Goal: Task Accomplishment & Management: Complete application form

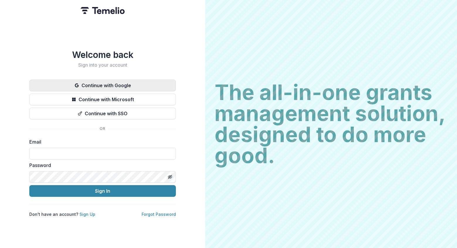
click at [128, 81] on button "Continue with Google" at bounding box center [102, 86] width 146 height 12
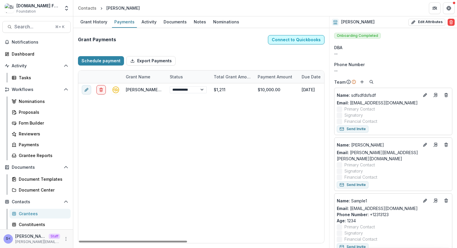
click at [285, 37] on button "Connect to Quickbooks" at bounding box center [296, 39] width 57 height 9
click at [105, 62] on button "Schedule payment" at bounding box center [101, 60] width 46 height 9
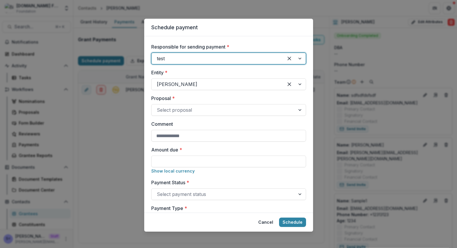
click at [142, 136] on div "Schedule payment Responsible for sending payment * test Entity * Raj Kumar Prop…" at bounding box center [228, 124] width 457 height 248
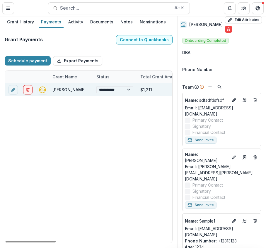
click at [54, 88] on link "Raj Kumar - 2024" at bounding box center [76, 89] width 49 height 5
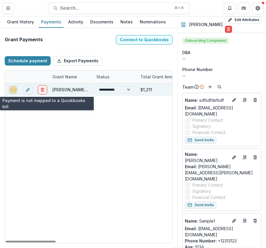
click at [14, 90] on icon "quickbooks-connect" at bounding box center [13, 89] width 7 height 7
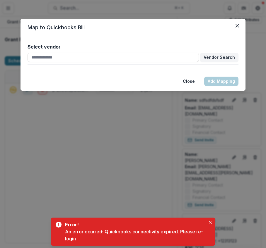
click at [82, 103] on div "Map to Quickbooks Bill Select vendor Vendor Search Close Add Mapping" at bounding box center [133, 124] width 266 height 248
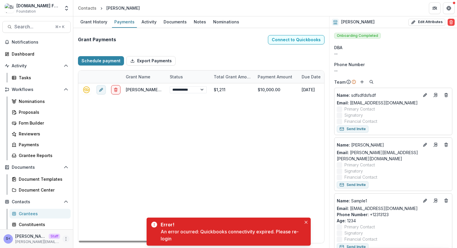
click at [64, 238] on icon "More" at bounding box center [66, 239] width 5 height 5
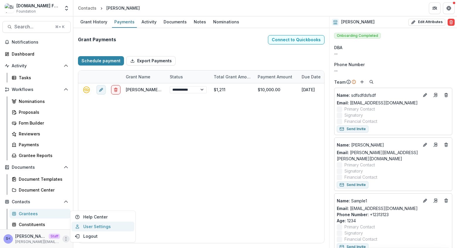
click at [86, 225] on link "User Settings" at bounding box center [102, 227] width 63 height 10
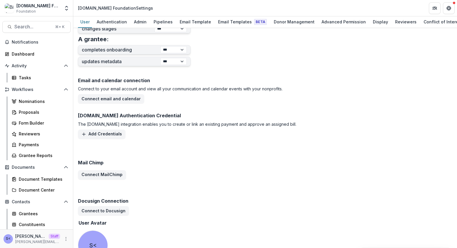
scroll to position [308, 0]
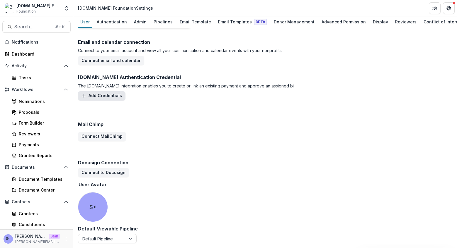
click at [117, 98] on button "Add Credentials" at bounding box center [101, 95] width 47 height 9
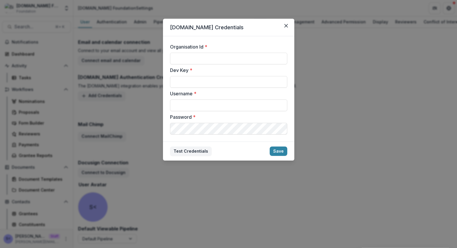
click at [154, 88] on div "Bill.com Credentials Organisation Id * Dev Key * Username * Password * Test Cre…" at bounding box center [228, 124] width 457 height 248
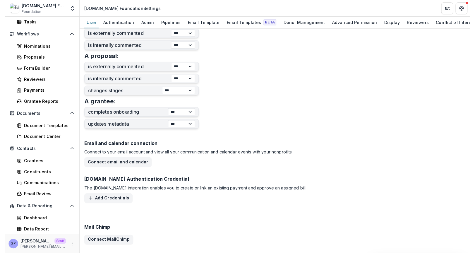
scroll to position [207, 0]
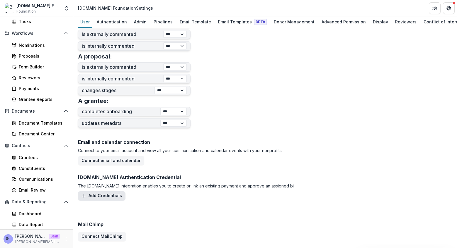
click at [102, 198] on button "Add Credentials" at bounding box center [101, 196] width 47 height 9
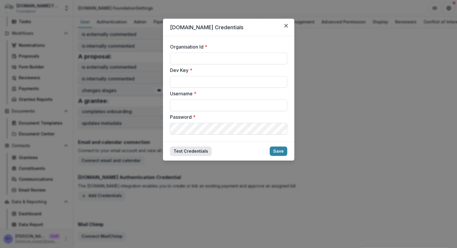
click at [195, 154] on button "Test Credentials" at bounding box center [191, 151] width 42 height 9
click at [202, 156] on button "Test Credentials" at bounding box center [191, 151] width 42 height 9
click at [202, 154] on button "Test Credentials" at bounding box center [191, 151] width 42 height 9
click at [143, 184] on div "Bill.com Credentials Organisation Id * Dev Key * Username * Password * Test Cre…" at bounding box center [228, 124] width 457 height 248
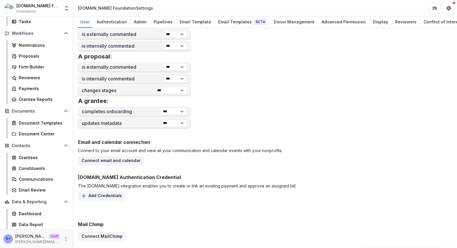
click at [111, 189] on p "The Bill.com integration enables you to create or link an existing payment and …" at bounding box center [187, 186] width 218 height 6
click at [111, 191] on ul "Bill.com Authentication Credential The Bill.com integration enables you to crea…" at bounding box center [187, 188] width 218 height 26
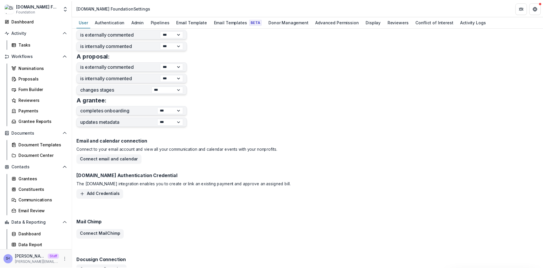
scroll to position [31, 0]
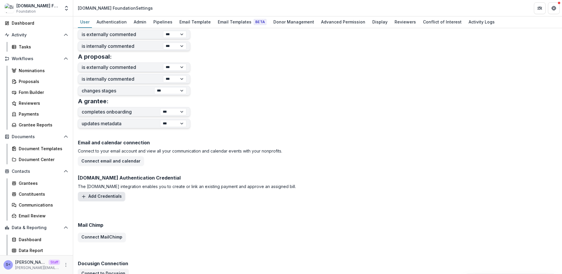
click at [96, 197] on button "Add Credentials" at bounding box center [101, 196] width 47 height 9
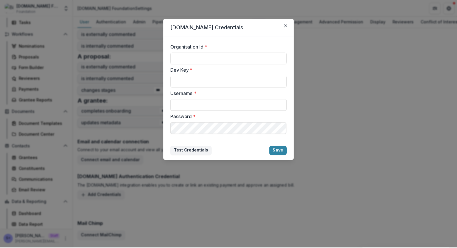
scroll to position [56, 0]
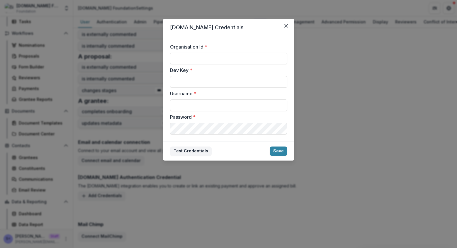
click at [138, 133] on div "Bill.com Credentials Organisation Id * Dev Key * Username * Password * Test Cre…" at bounding box center [228, 124] width 457 height 248
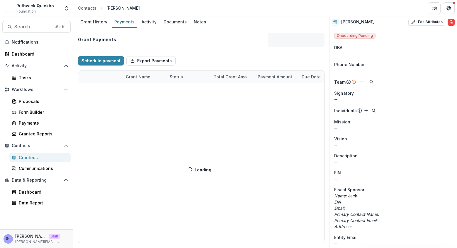
select select "****"
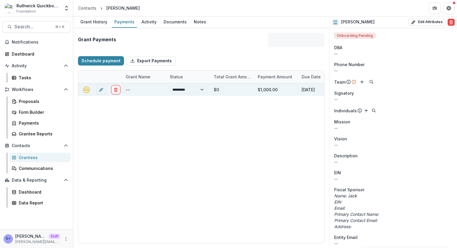
select select "****"
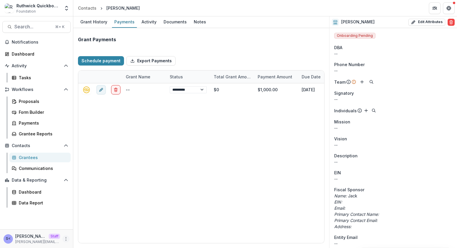
click at [68, 237] on icon "More" at bounding box center [66, 239] width 5 height 5
click at [82, 230] on link "User Settings" at bounding box center [104, 227] width 63 height 10
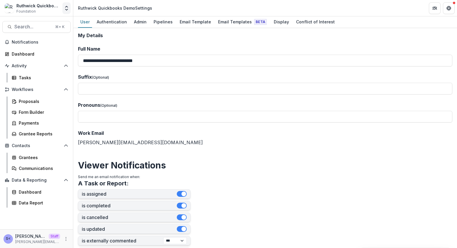
click at [66, 7] on icon "Open entity switcher" at bounding box center [67, 8] width 6 height 6
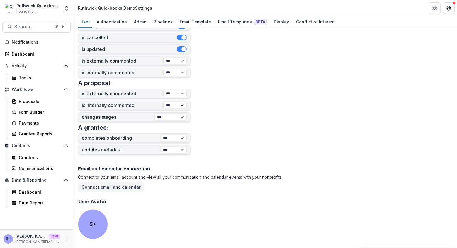
click at [147, 190] on div "Connect to your email account and view all your communication and calendar even…" at bounding box center [265, 183] width 374 height 18
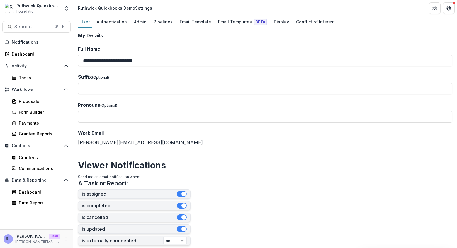
click at [123, 8] on div "Ruthwick Quickbooks Demo Settings" at bounding box center [115, 8] width 74 height 6
copy header "Ruthwick Quickbooks Demo Settings"
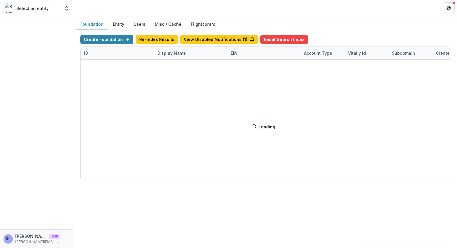
click at [141, 23] on button "Users" at bounding box center [139, 24] width 21 height 11
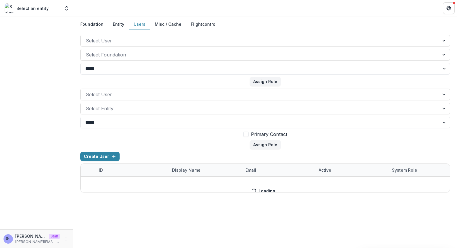
click at [233, 61] on form "**********" at bounding box center [264, 61] width 369 height 52
click at [233, 56] on div at bounding box center [260, 55] width 348 height 8
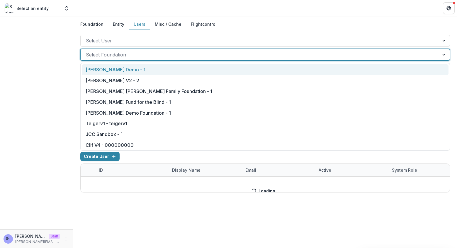
paste input "**********"
type input "**********"
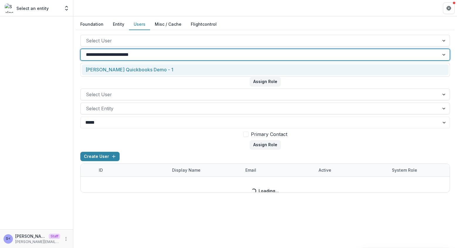
click at [222, 67] on div "Ruthwick Quickbooks Demo - 1" at bounding box center [265, 69] width 366 height 11
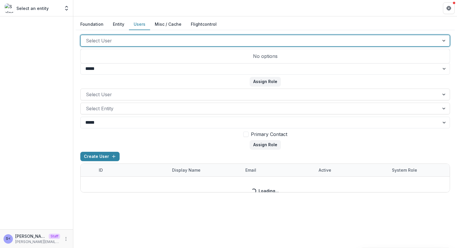
click at [225, 39] on div at bounding box center [260, 41] width 348 height 8
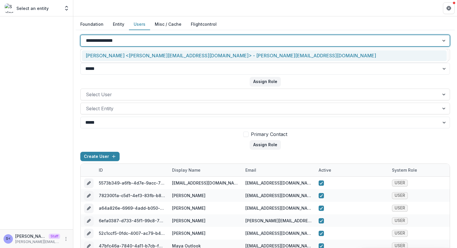
type input "**********"
click at [210, 52] on div "Sammy <sammy@trytemelio.com> - sammy@trytemelio.com" at bounding box center [264, 55] width 365 height 11
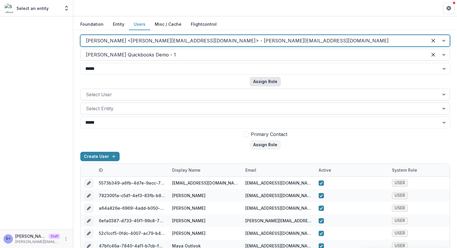
click at [259, 82] on button "Assign Role" at bounding box center [265, 81] width 31 height 9
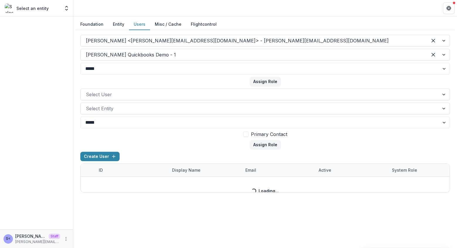
click at [118, 24] on button "Entity" at bounding box center [118, 24] width 21 height 11
click at [86, 23] on button "Foundation" at bounding box center [92, 24] width 33 height 11
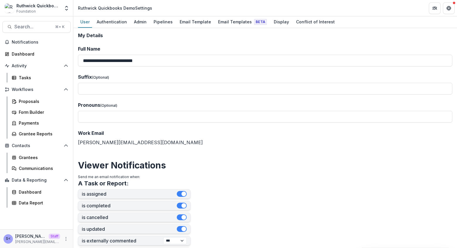
click at [116, 28] on div "User Authentication Admin Pipelines Email Template Email Templates Beta Display…" at bounding box center [264, 22] width 383 height 12
click at [117, 21] on div "Authentication" at bounding box center [111, 22] width 35 height 8
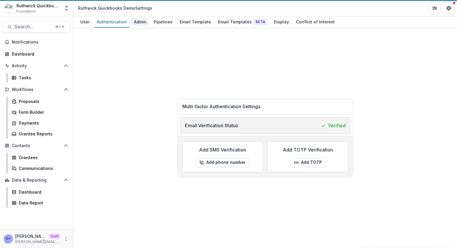
click at [133, 21] on div "Admin" at bounding box center [140, 22] width 17 height 8
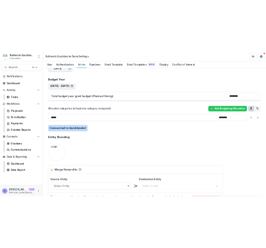
scroll to position [390, 0]
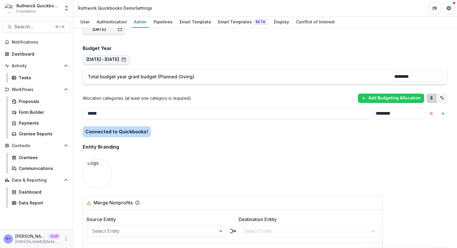
click at [197, 111] on div "Team ( 4 ) Add Team Member + Name Title Email Permissions [PERSON_NAME] [PERSON…" at bounding box center [265, 127] width 374 height 969
click at [46, 120] on div "Payments" at bounding box center [42, 123] width 47 height 6
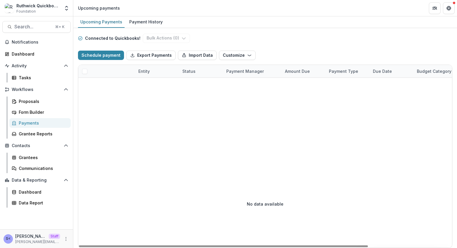
click at [33, 152] on div "Contacts Grantees Communications" at bounding box center [36, 157] width 73 height 32
click at [33, 155] on div "Grantees" at bounding box center [42, 158] width 47 height 6
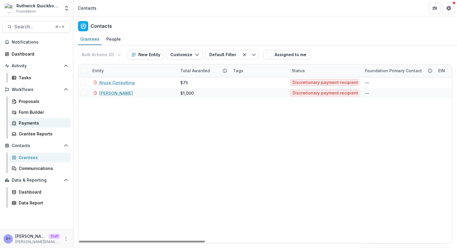
click at [42, 125] on div "Payments" at bounding box center [42, 123] width 47 height 6
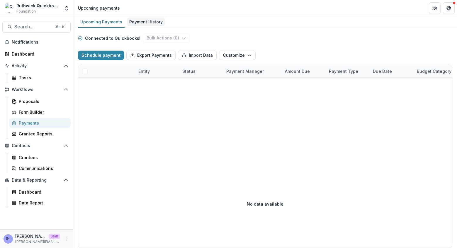
click at [150, 24] on div "Payment History" at bounding box center [146, 22] width 38 height 8
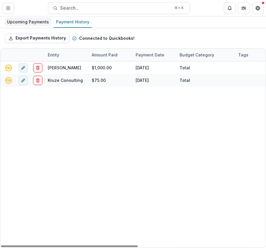
click at [36, 26] on div "Upcoming Payments" at bounding box center [28, 22] width 47 height 8
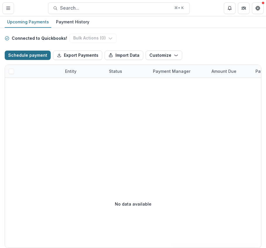
click at [45, 54] on button "Schedule payment" at bounding box center [28, 55] width 46 height 9
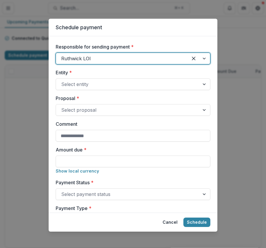
click at [109, 60] on div at bounding box center [121, 58] width 121 height 8
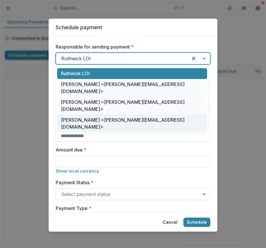
click at [101, 115] on div "[PERSON_NAME] <[PERSON_NAME][EMAIL_ADDRESS][DOMAIN_NAME]>" at bounding box center [132, 124] width 150 height 18
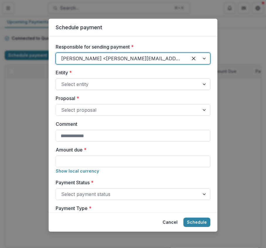
click at [106, 86] on div at bounding box center [127, 84] width 133 height 8
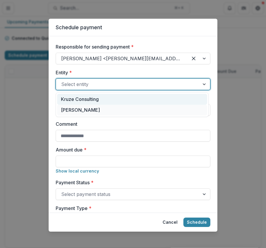
click at [101, 100] on div "Kruze Consulting" at bounding box center [132, 99] width 150 height 11
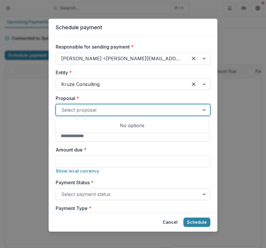
click at [101, 106] on div at bounding box center [127, 110] width 133 height 8
click at [163, 112] on div at bounding box center [127, 110] width 133 height 8
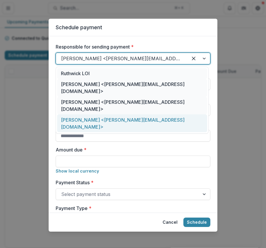
click at [154, 57] on div at bounding box center [121, 58] width 121 height 8
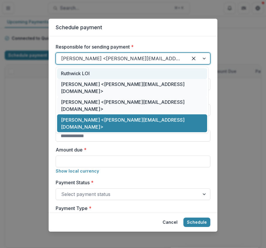
click at [139, 71] on div "Ruthwick LOI" at bounding box center [132, 73] width 150 height 11
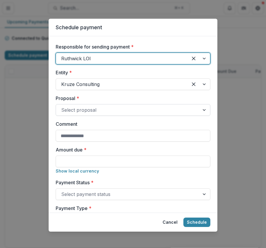
click at [114, 115] on div "Select proposal" at bounding box center [133, 110] width 155 height 12
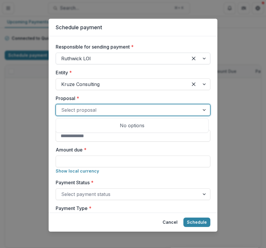
click at [134, 58] on div at bounding box center [121, 58] width 121 height 8
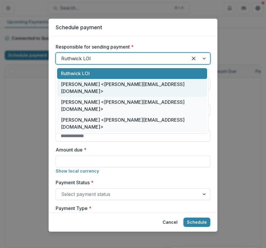
click at [120, 87] on div "[PERSON_NAME] <[PERSON_NAME][EMAIL_ADDRESS][DOMAIN_NAME]>" at bounding box center [132, 88] width 150 height 18
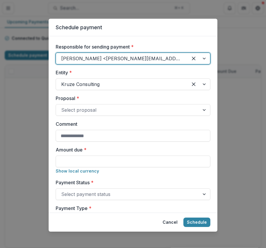
click at [117, 98] on label "Proposal *" at bounding box center [131, 98] width 151 height 7
click at [63, 107] on input "Proposal *" at bounding box center [61, 110] width 1 height 7
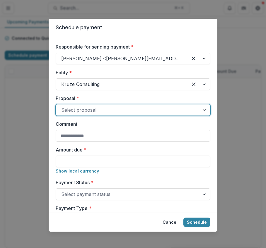
click at [117, 110] on div at bounding box center [127, 110] width 133 height 8
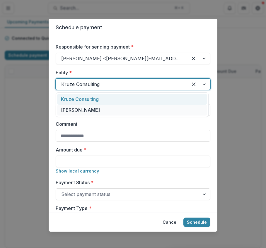
click at [120, 86] on div at bounding box center [121, 84] width 121 height 8
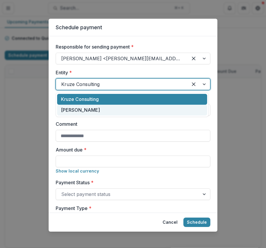
click at [117, 111] on div "[PERSON_NAME]" at bounding box center [132, 110] width 150 height 11
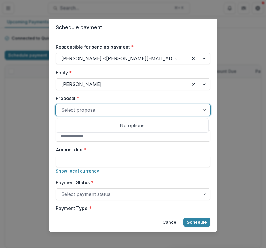
click at [117, 108] on div at bounding box center [127, 110] width 133 height 8
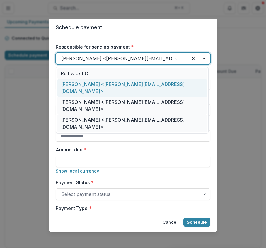
click at [128, 58] on div at bounding box center [121, 58] width 121 height 8
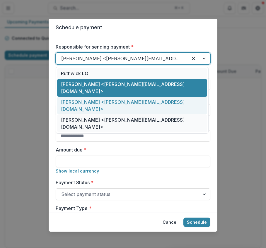
click at [121, 115] on div "[PERSON_NAME] <[PERSON_NAME][EMAIL_ADDRESS][DOMAIN_NAME]>" at bounding box center [132, 124] width 150 height 18
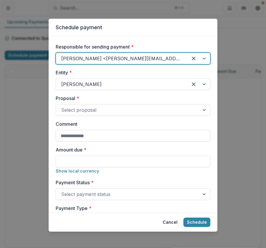
click at [132, 62] on div at bounding box center [121, 58] width 121 height 8
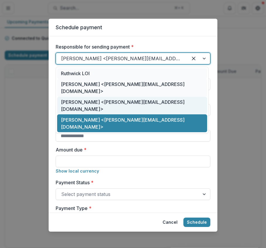
click at [125, 97] on div "[PERSON_NAME] <[PERSON_NAME][EMAIL_ADDRESS][DOMAIN_NAME]>" at bounding box center [132, 106] width 150 height 18
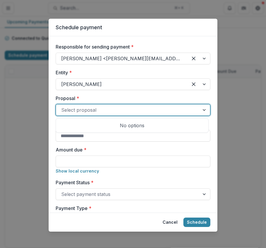
click at [125, 112] on div at bounding box center [127, 110] width 133 height 8
click at [135, 58] on div at bounding box center [121, 58] width 121 height 8
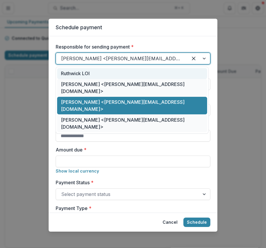
click at [132, 75] on div "Ruthwick LOI" at bounding box center [132, 73] width 150 height 11
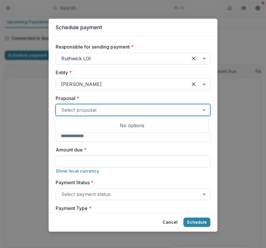
click at [127, 110] on div at bounding box center [127, 110] width 133 height 8
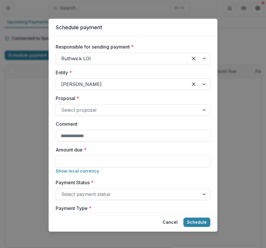
click at [22, 152] on div "Schedule payment Responsible for sending payment * [PERSON_NAME] Entity * [PERS…" at bounding box center [133, 124] width 266 height 248
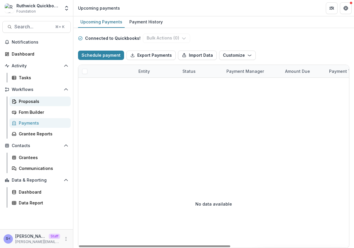
click at [28, 103] on div "Proposals" at bounding box center [42, 101] width 47 height 6
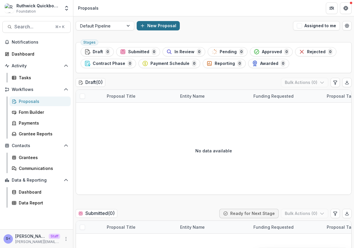
click at [160, 23] on button "New Proposal" at bounding box center [158, 25] width 43 height 9
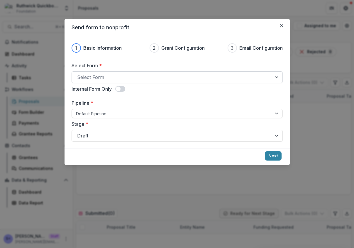
click at [146, 75] on div at bounding box center [171, 77] width 189 height 8
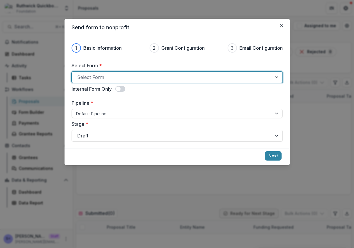
click at [35, 109] on div "Send form to nonprofit 1 Basic Information 2 Grant Configuration 3 Email Config…" at bounding box center [177, 124] width 354 height 248
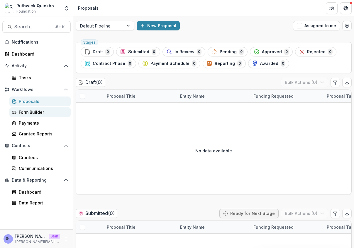
click at [35, 113] on div "Form Builder" at bounding box center [42, 112] width 47 height 6
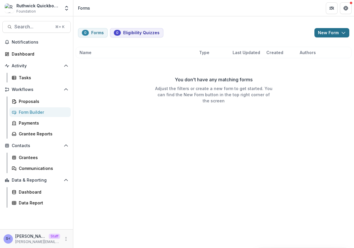
click at [266, 35] on button "New Form" at bounding box center [331, 32] width 35 height 9
click at [266, 52] on button "New Form" at bounding box center [316, 56] width 63 height 10
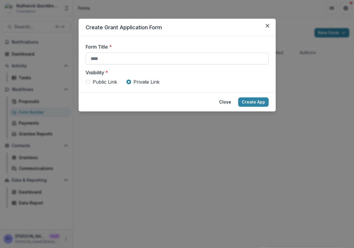
click at [200, 60] on input "Form Title *" at bounding box center [177, 59] width 183 height 12
type input "**********"
click at [254, 102] on button "Create App" at bounding box center [253, 102] width 30 height 9
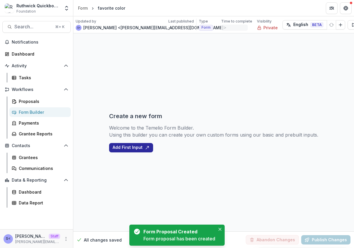
click at [142, 149] on button "Add First Input" at bounding box center [131, 147] width 44 height 9
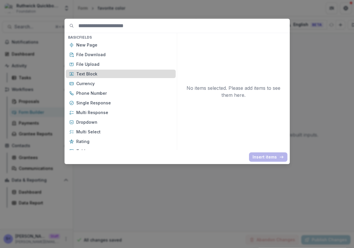
click at [110, 73] on p "Text Block" at bounding box center [124, 74] width 96 height 6
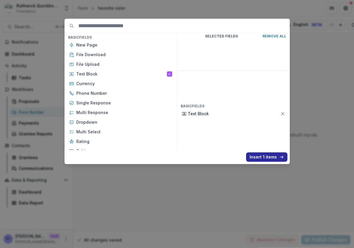
click at [260, 155] on button "Insert 1 items" at bounding box center [266, 157] width 41 height 9
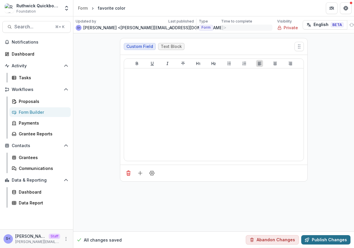
click at [266, 236] on button "Publish Changes" at bounding box center [325, 240] width 49 height 9
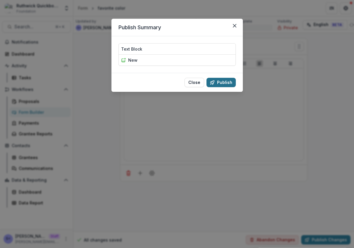
click at [229, 78] on button "Publish" at bounding box center [220, 82] width 29 height 9
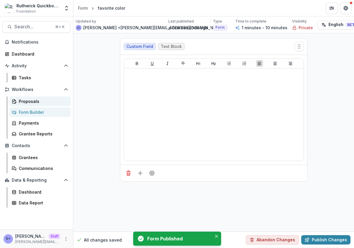
click at [43, 101] on div "Proposals" at bounding box center [42, 101] width 47 height 6
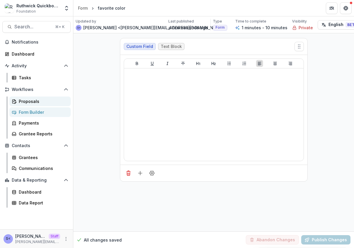
click at [43, 103] on div "Proposals" at bounding box center [42, 101] width 47 height 6
click at [43, 102] on div "Proposals" at bounding box center [42, 101] width 47 height 6
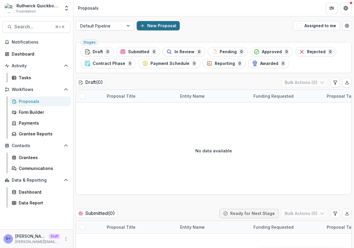
click at [170, 24] on button "New Proposal" at bounding box center [158, 25] width 43 height 9
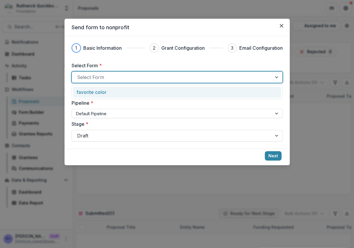
click at [145, 73] on div at bounding box center [171, 77] width 189 height 8
click at [143, 91] on div "favorite color" at bounding box center [176, 92] width 200 height 7
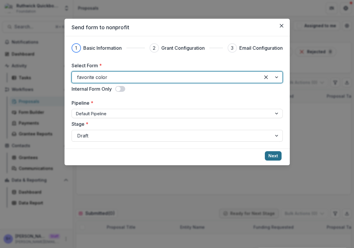
click at [266, 153] on button "Next" at bounding box center [273, 155] width 17 height 9
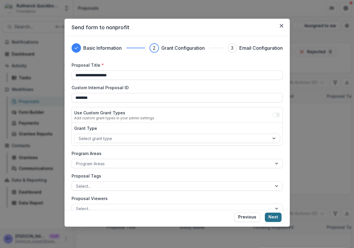
click at [266, 216] on button "Next" at bounding box center [273, 217] width 17 height 9
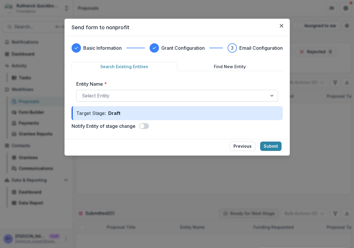
click at [238, 97] on div at bounding box center [172, 96] width 180 height 8
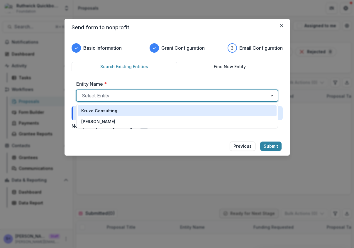
click at [210, 111] on div "Kruze Consulting" at bounding box center [177, 111] width 192 height 6
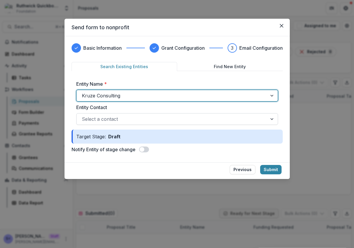
click at [234, 115] on div "Select a contact" at bounding box center [171, 119] width 190 height 9
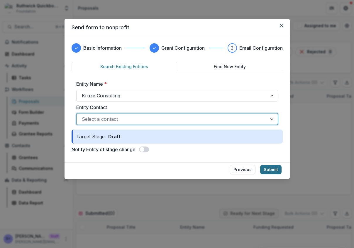
click at [266, 166] on button "Submit" at bounding box center [270, 169] width 21 height 9
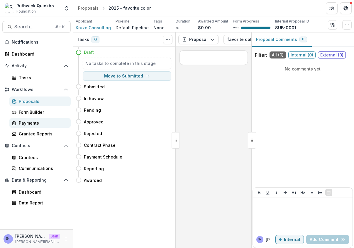
click at [52, 118] on link "Payments" at bounding box center [39, 123] width 61 height 10
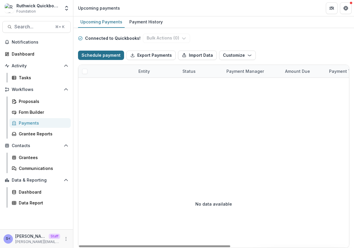
click at [104, 57] on button "Schedule payment" at bounding box center [101, 55] width 46 height 9
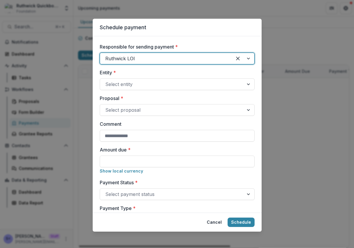
click at [147, 60] on div at bounding box center [165, 58] width 121 height 8
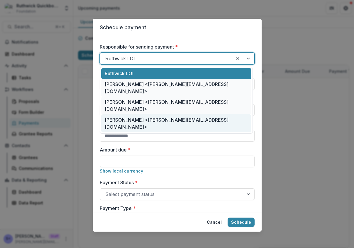
click at [134, 115] on div "[PERSON_NAME] <[PERSON_NAME][EMAIL_ADDRESS][DOMAIN_NAME]>" at bounding box center [176, 124] width 150 height 18
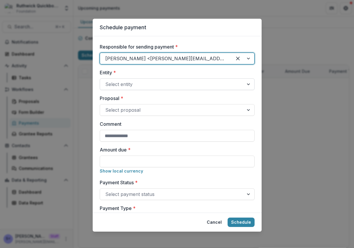
click at [134, 89] on div "Select entity" at bounding box center [177, 85] width 155 height 12
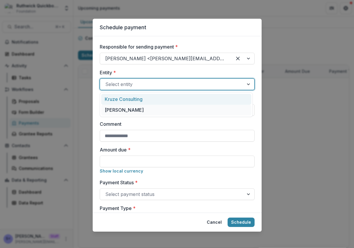
click at [136, 101] on div "Kruze Consulting" at bounding box center [176, 99] width 150 height 11
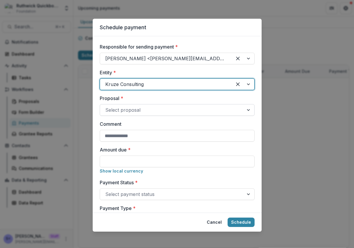
click at [136, 108] on div at bounding box center [171, 110] width 133 height 8
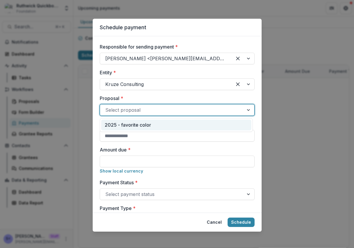
click at [138, 122] on div "2025 - favorite color" at bounding box center [176, 125] width 150 height 11
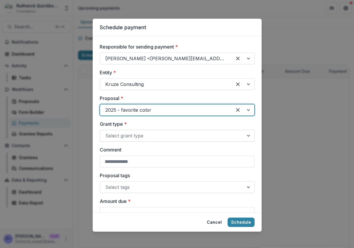
click at [138, 133] on div at bounding box center [171, 136] width 133 height 8
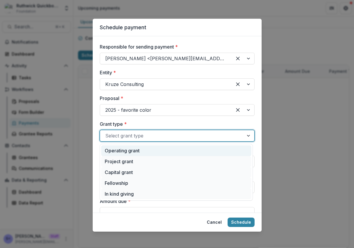
click at [140, 151] on div "Operating grant" at bounding box center [176, 151] width 150 height 11
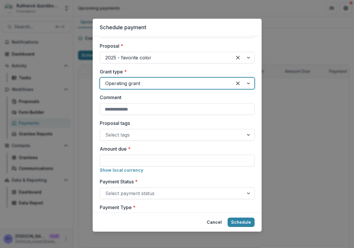
scroll to position [53, 0]
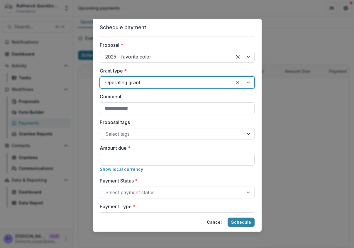
click at [140, 156] on input "Amount due *" at bounding box center [177, 160] width 155 height 12
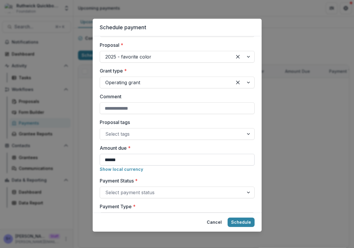
scroll to position [107, 0]
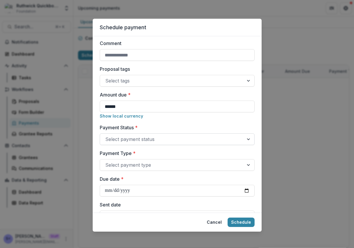
type input "******"
click at [159, 139] on div at bounding box center [171, 139] width 133 height 8
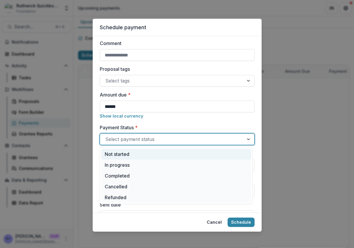
click at [153, 152] on div "Not started" at bounding box center [176, 154] width 150 height 11
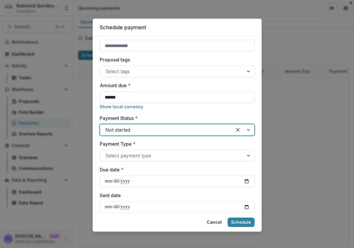
scroll to position [122, 0]
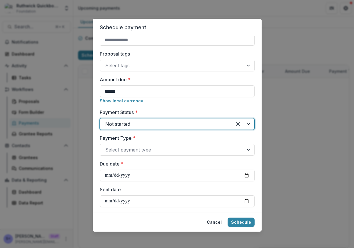
click at [153, 152] on div at bounding box center [171, 150] width 133 height 8
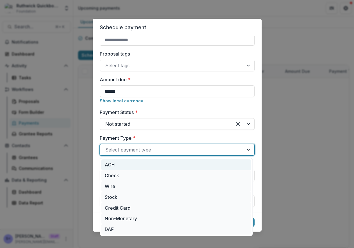
click at [149, 167] on div "ACH" at bounding box center [176, 165] width 150 height 11
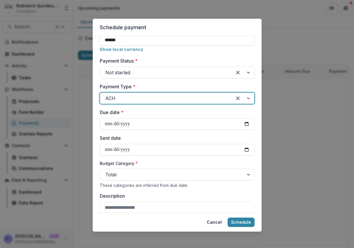
scroll to position [181, 0]
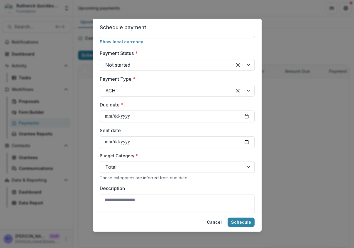
click at [108, 114] on input "Due date *" at bounding box center [177, 117] width 155 height 12
type input "**********"
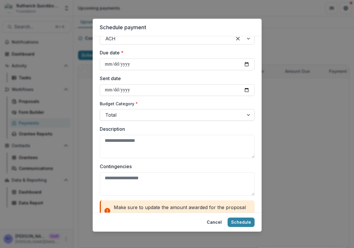
scroll to position [249, 0]
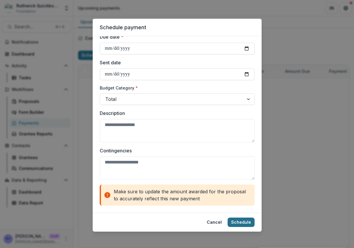
click at [242, 222] on button "Schedule" at bounding box center [240, 222] width 27 height 9
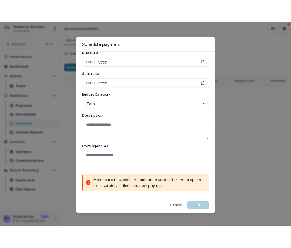
scroll to position [0, 0]
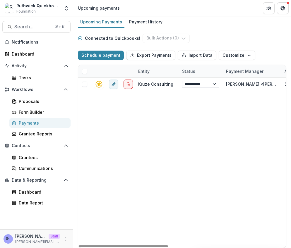
drag, startPoint x: 291, startPoint y: 118, endPoint x: 277, endPoint y: 119, distance: 13.8
click at [266, 119] on div "**********" at bounding box center [182, 138] width 218 height 220
click at [110, 54] on button "Schedule payment" at bounding box center [101, 55] width 46 height 9
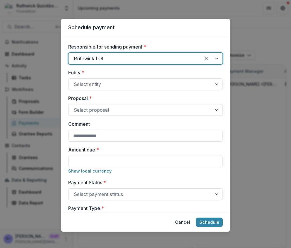
click at [122, 64] on div "Ruthwick LOI" at bounding box center [145, 59] width 155 height 12
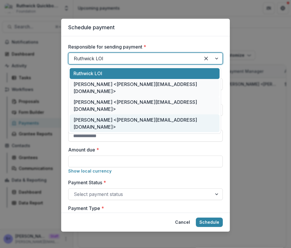
click at [115, 115] on div "[PERSON_NAME] <[PERSON_NAME][EMAIL_ADDRESS][DOMAIN_NAME]>" at bounding box center [145, 124] width 150 height 18
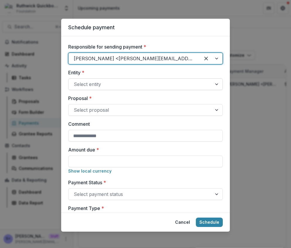
click at [118, 81] on div at bounding box center [140, 84] width 133 height 8
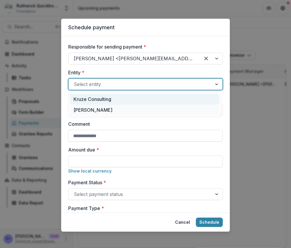
click at [115, 101] on div "Kruze Consulting" at bounding box center [145, 99] width 150 height 11
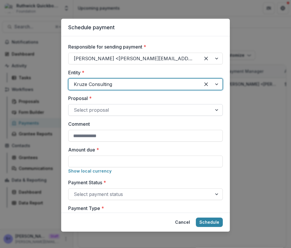
click at [115, 104] on div "Select proposal" at bounding box center [145, 110] width 155 height 12
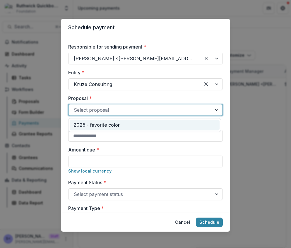
click at [114, 125] on div "2025 - favorite color" at bounding box center [145, 125] width 150 height 11
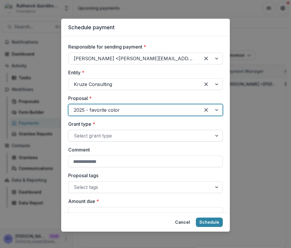
click at [113, 137] on div at bounding box center [140, 136] width 133 height 8
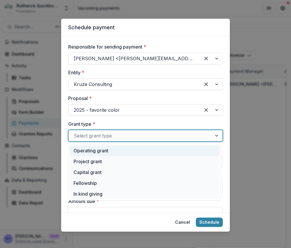
click at [108, 152] on div "Operating grant" at bounding box center [145, 151] width 150 height 11
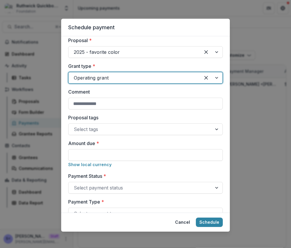
scroll to position [59, 0]
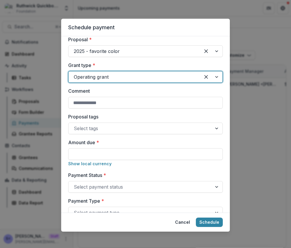
click at [108, 152] on input "Amount due *" at bounding box center [145, 155] width 155 height 12
type input "*********"
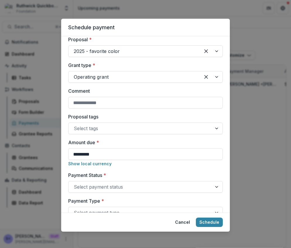
scroll to position [85, 0]
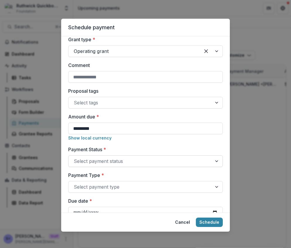
click at [120, 158] on div at bounding box center [140, 161] width 133 height 8
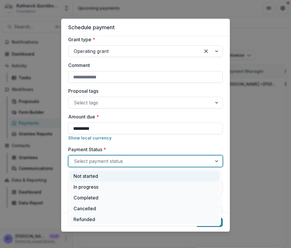
click at [118, 175] on div "Not started" at bounding box center [145, 176] width 150 height 11
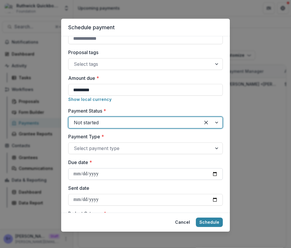
scroll to position [131, 0]
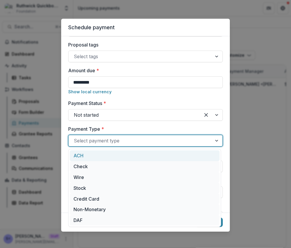
click at [132, 139] on div at bounding box center [140, 141] width 133 height 8
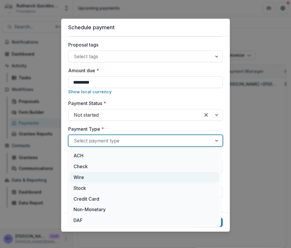
click at [120, 176] on div "Wire" at bounding box center [145, 177] width 150 height 11
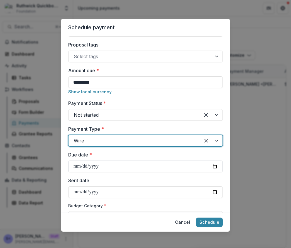
click at [214, 166] on input "Due date *" at bounding box center [145, 167] width 155 height 12
type input "**********"
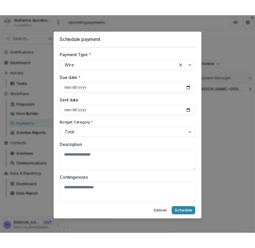
scroll to position [249, 0]
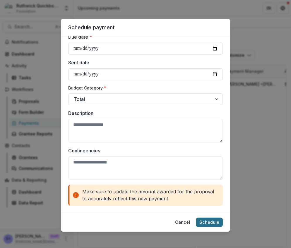
click at [214, 224] on button "Schedule" at bounding box center [209, 222] width 27 height 9
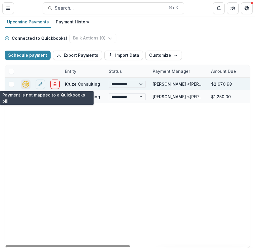
click at [25, 85] on icon "quickbooks-connect" at bounding box center [26, 84] width 8 height 8
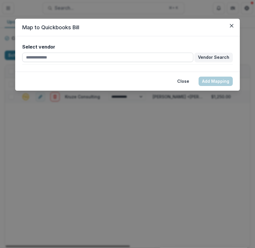
click at [86, 57] on input "text" at bounding box center [107, 57] width 171 height 9
type input "*"
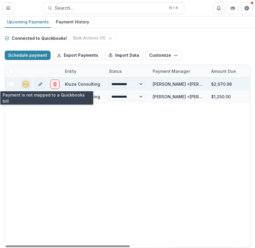
click at [24, 84] on icon "quickbooks-connect" at bounding box center [26, 84] width 7 height 7
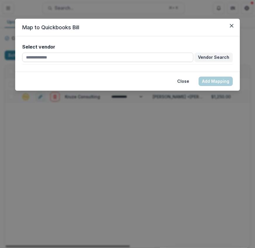
click at [54, 61] on input "text" at bounding box center [107, 57] width 171 height 9
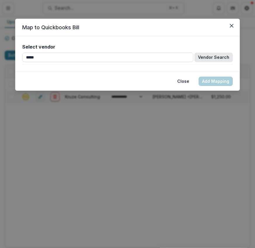
type input "*****"
click at [208, 55] on button "Vendor Search" at bounding box center [214, 57] width 38 height 9
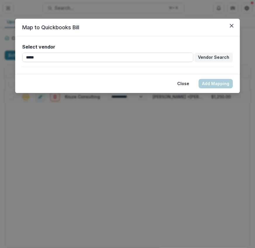
click at [172, 58] on input "*****" at bounding box center [107, 57] width 171 height 9
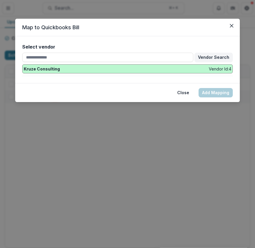
click at [153, 67] on div "Kruze Consulting Vendor Id: 4" at bounding box center [128, 69] width 208 height 6
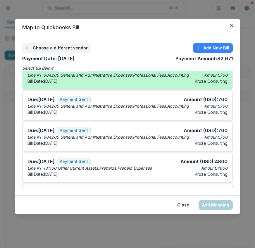
scroll to position [243, 0]
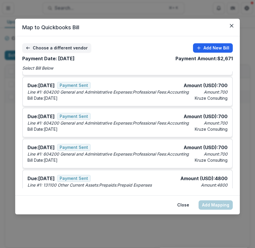
click at [220, 46] on button "Add New Bill" at bounding box center [213, 47] width 40 height 9
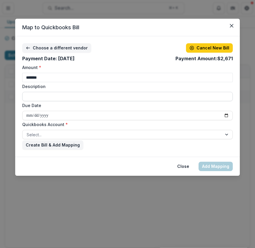
click at [163, 100] on input "Description" at bounding box center [127, 96] width 211 height 9
click at [141, 132] on div at bounding box center [123, 134] width 192 height 7
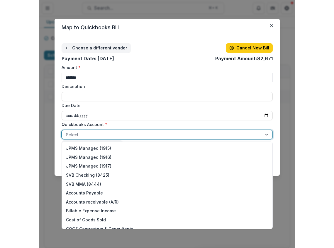
scroll to position [38, 0]
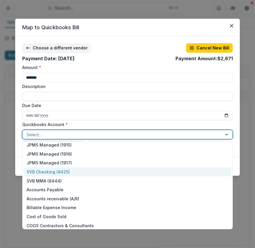
click at [126, 173] on div "SVB Checking (8425)" at bounding box center [128, 172] width 208 height 9
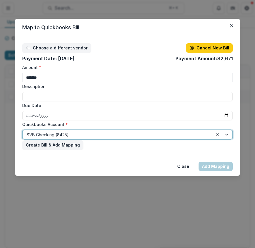
click at [158, 149] on div "Create Bill & Add Mapping" at bounding box center [127, 145] width 211 height 9
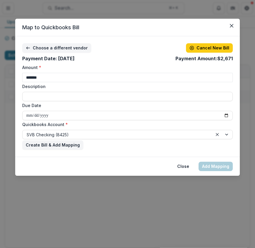
click at [54, 36] on header "Map to Quickbooks Bill" at bounding box center [127, 28] width 225 height 18
click at [55, 40] on div "**********" at bounding box center [127, 96] width 225 height 121
click at [55, 42] on div "**********" at bounding box center [127, 96] width 225 height 121
click at [56, 44] on button "Choose a different vendor" at bounding box center [56, 47] width 69 height 9
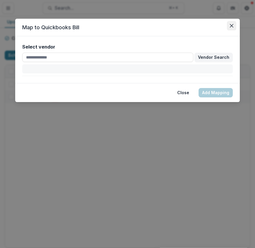
click at [234, 24] on button "Close" at bounding box center [231, 25] width 9 height 9
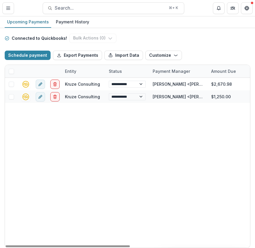
drag, startPoint x: 60, startPoint y: 131, endPoint x: 56, endPoint y: 127, distance: 5.8
click at [60, 131] on div "**********" at bounding box center [245, 163] width 481 height 170
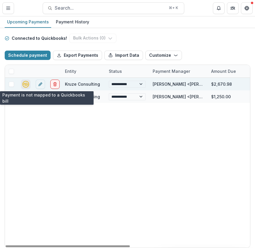
click at [27, 85] on icon "quickbooks-connect" at bounding box center [26, 84] width 7 height 7
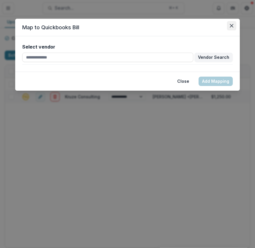
click at [234, 25] on button "Close" at bounding box center [231, 25] width 9 height 9
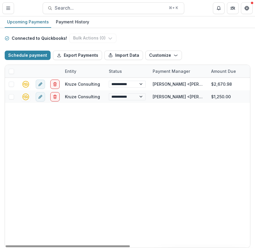
click at [94, 124] on div "**********" at bounding box center [245, 163] width 481 height 170
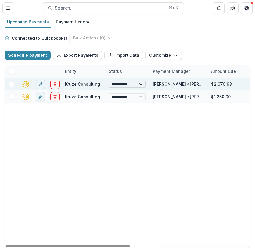
click at [133, 83] on select "**********" at bounding box center [127, 84] width 37 height 7
click at [109, 81] on select "**********" at bounding box center [127, 84] width 37 height 7
click at [23, 82] on icon "quickbooks-connect" at bounding box center [26, 84] width 7 height 7
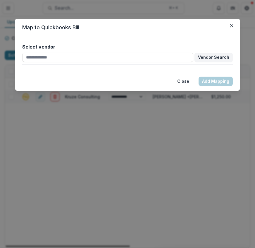
click at [83, 117] on div "Map to Quickbooks Bill Select vendor Vendor Search Close Add Mapping" at bounding box center [127, 124] width 255 height 248
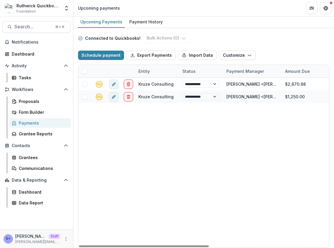
click at [221, 121] on div "**********" at bounding box center [318, 163] width 481 height 170
click at [113, 59] on button "Schedule payment" at bounding box center [101, 55] width 46 height 9
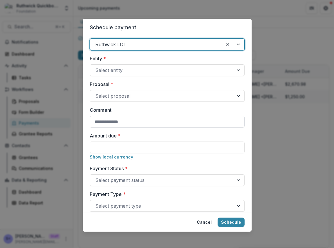
scroll to position [27, 0]
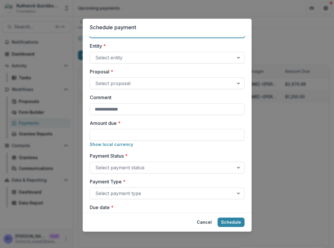
click at [270, 118] on div "Schedule payment Responsible for sending payment * Ruthwick LOI Entity * Select…" at bounding box center [167, 124] width 334 height 248
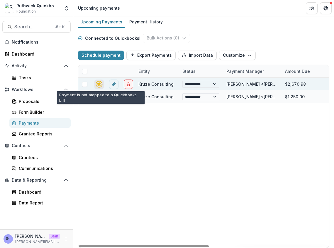
click at [98, 84] on icon "quickbooks-connect" at bounding box center [99, 84] width 7 height 7
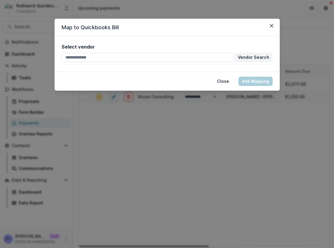
click at [145, 126] on div "Map to Quickbooks Bill Select vendor Vendor Search Close Add Mapping" at bounding box center [167, 124] width 334 height 248
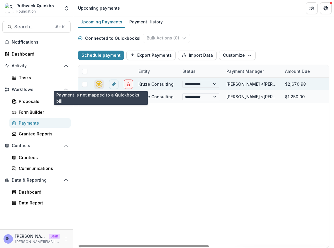
click at [100, 83] on icon "quickbooks-connect" at bounding box center [99, 84] width 7 height 7
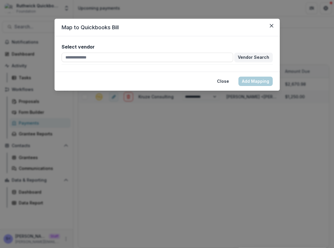
click at [160, 116] on div "Map to Quickbooks Bill Select vendor Vendor Search Close Add Mapping" at bounding box center [167, 124] width 334 height 248
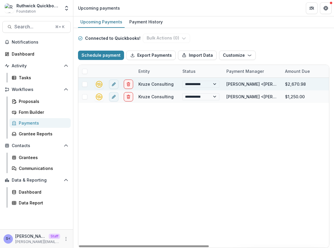
click at [201, 148] on div "**********" at bounding box center [318, 163] width 481 height 170
